Goal: Ask a question

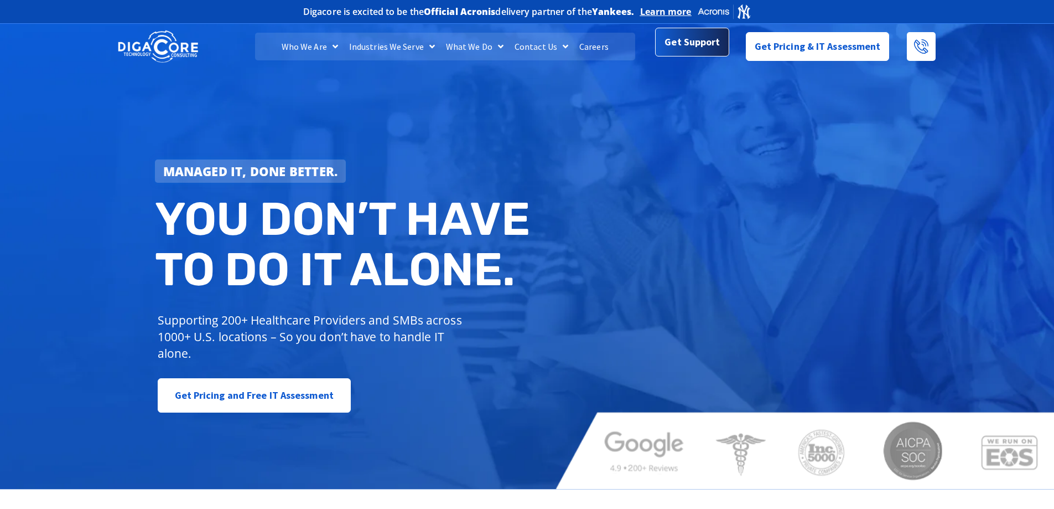
click at [695, 44] on span "Get Support" at bounding box center [692, 44] width 55 height 22
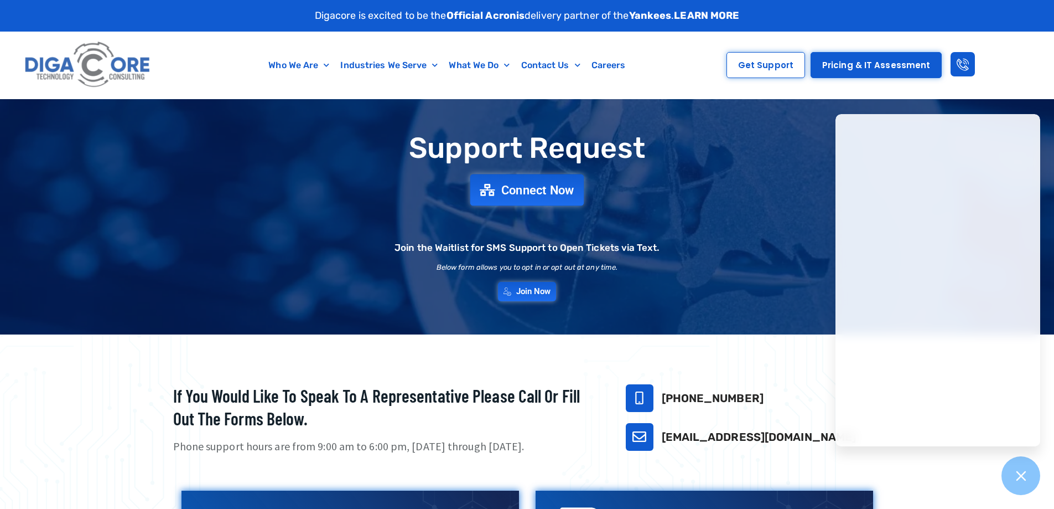
click at [535, 189] on span "Connect Now" at bounding box center [537, 190] width 73 height 12
